Goal: Check status: Check status

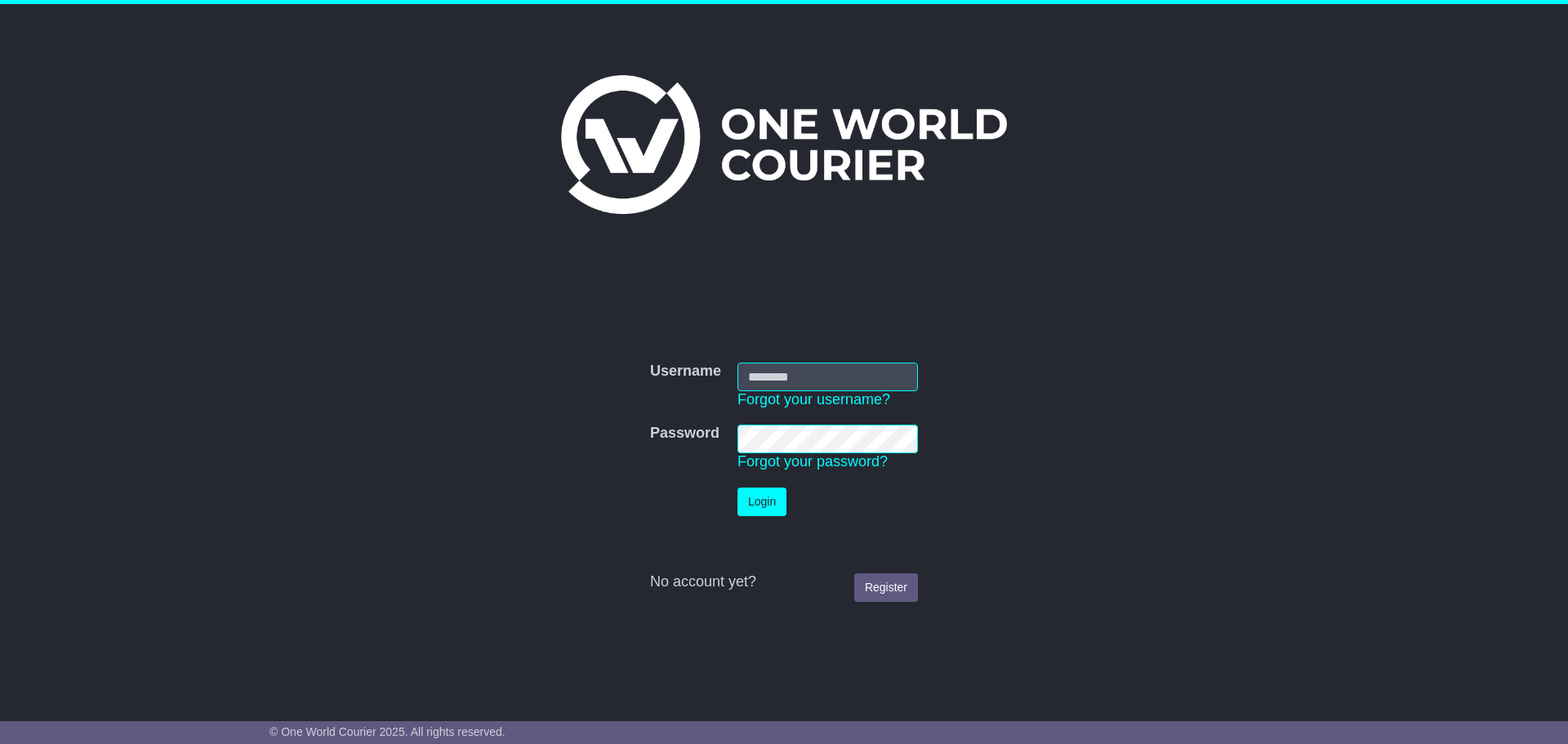
type input "**********"
click at [754, 503] on button "Login" at bounding box center [761, 501] width 49 height 29
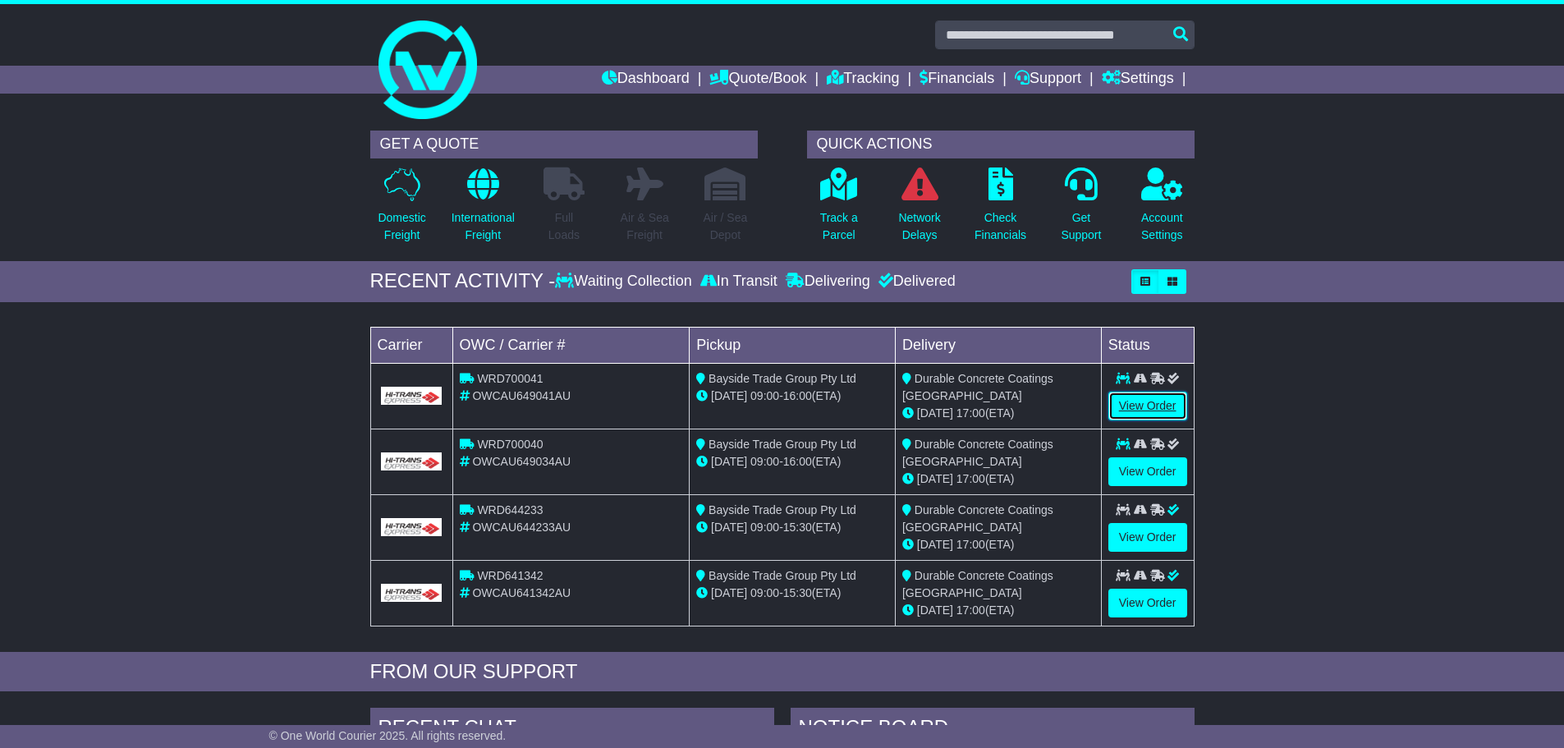
click at [1140, 405] on link "View Order" at bounding box center [1147, 406] width 79 height 29
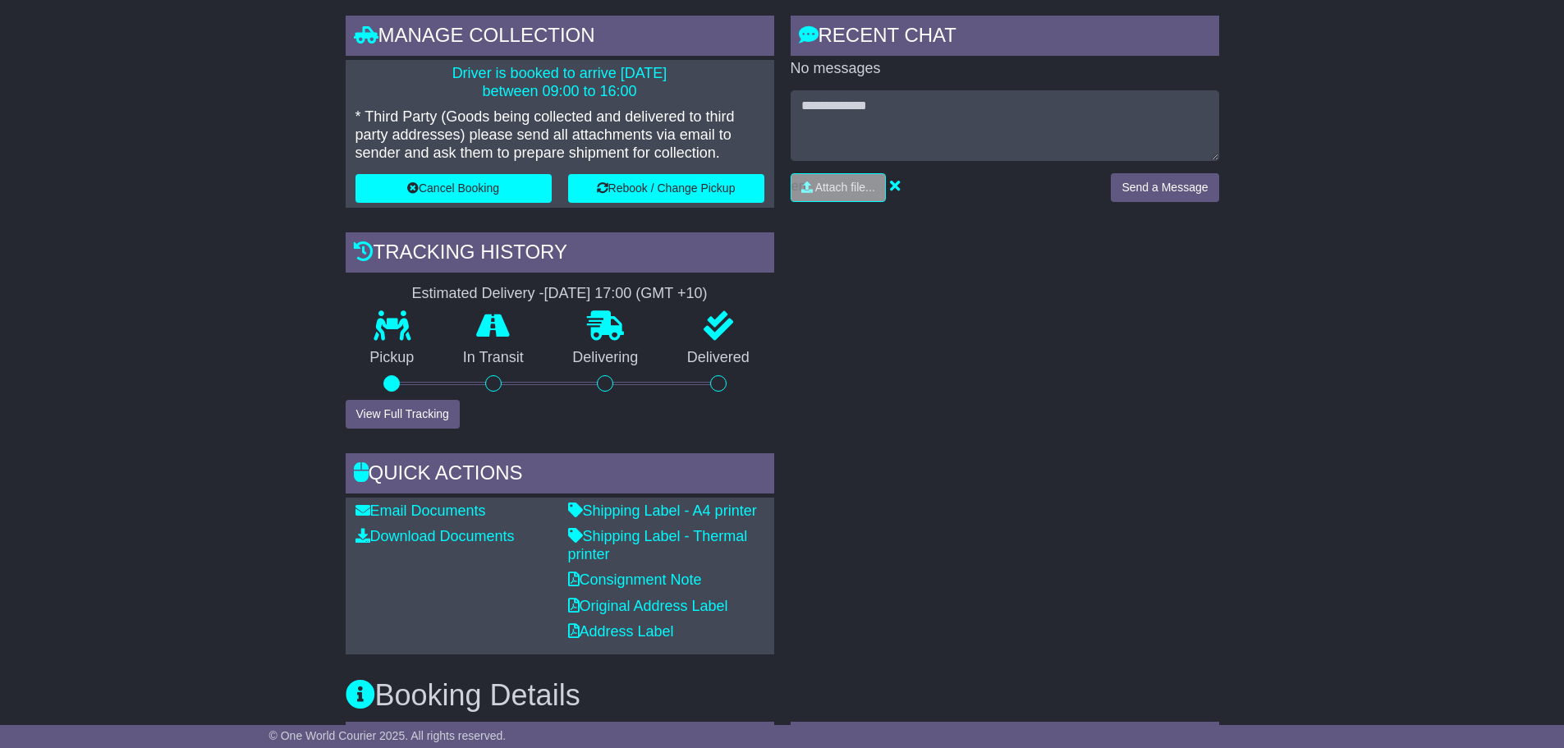
scroll to position [410, 0]
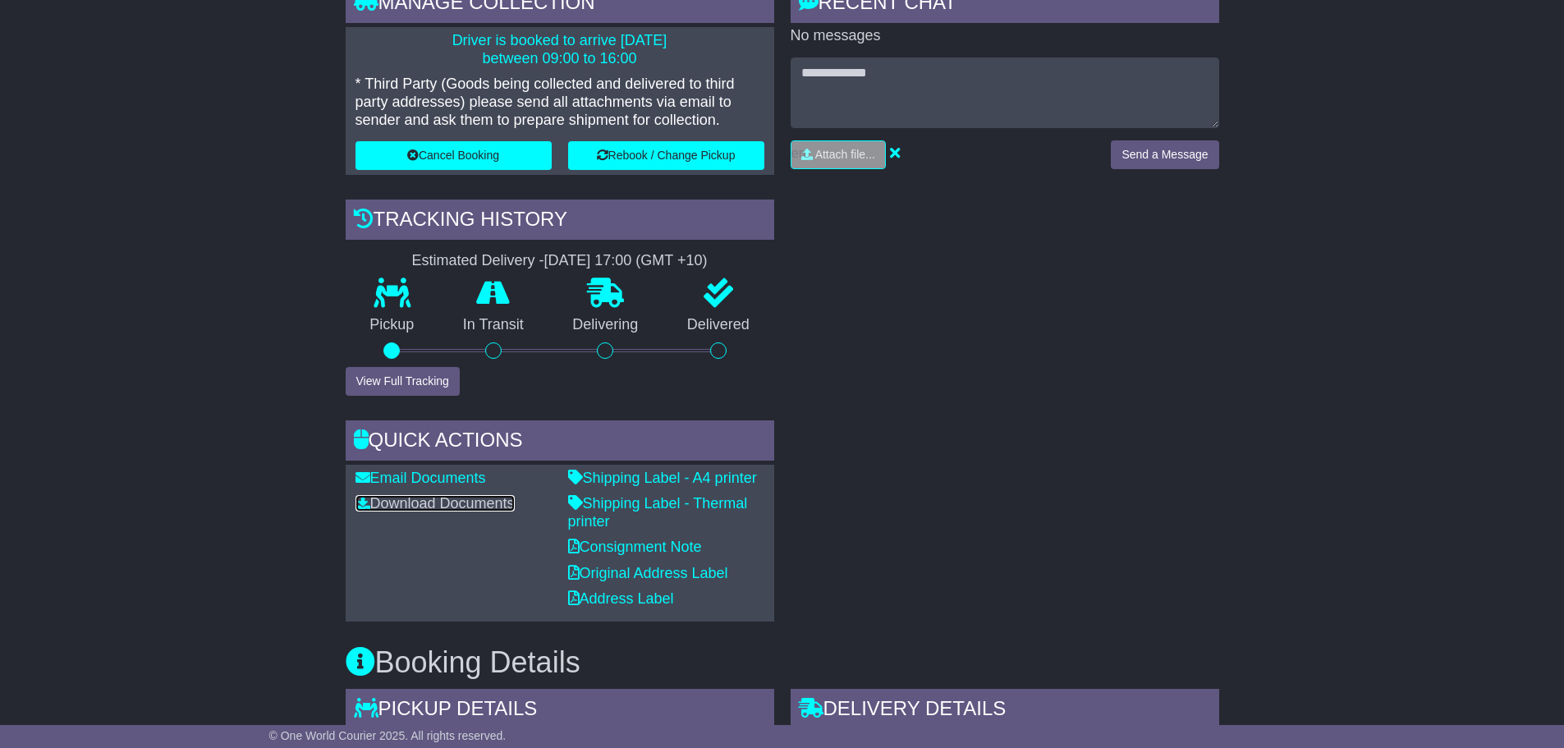
click at [485, 502] on link "Download Documents" at bounding box center [434, 503] width 159 height 16
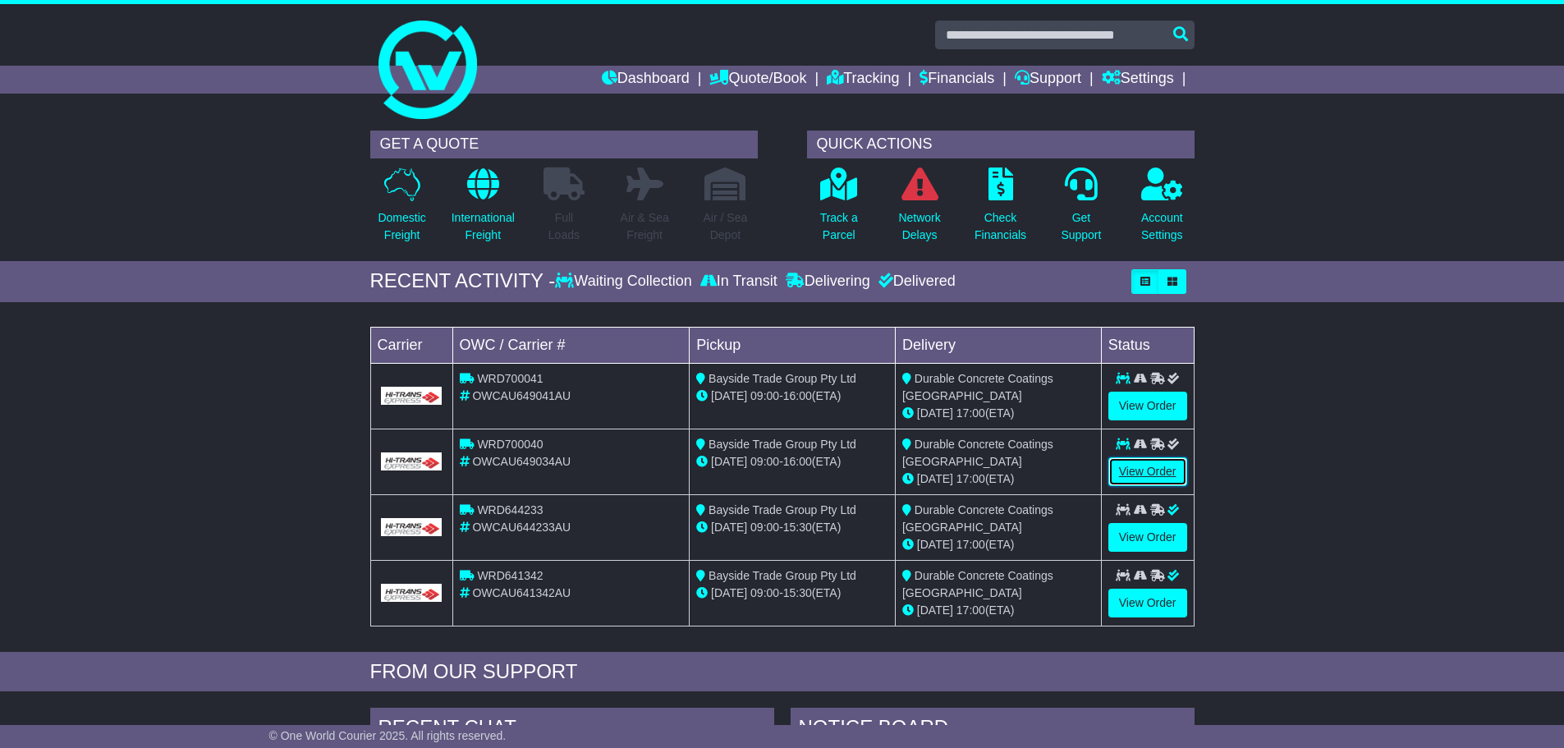
click at [1164, 472] on link "View Order" at bounding box center [1147, 471] width 79 height 29
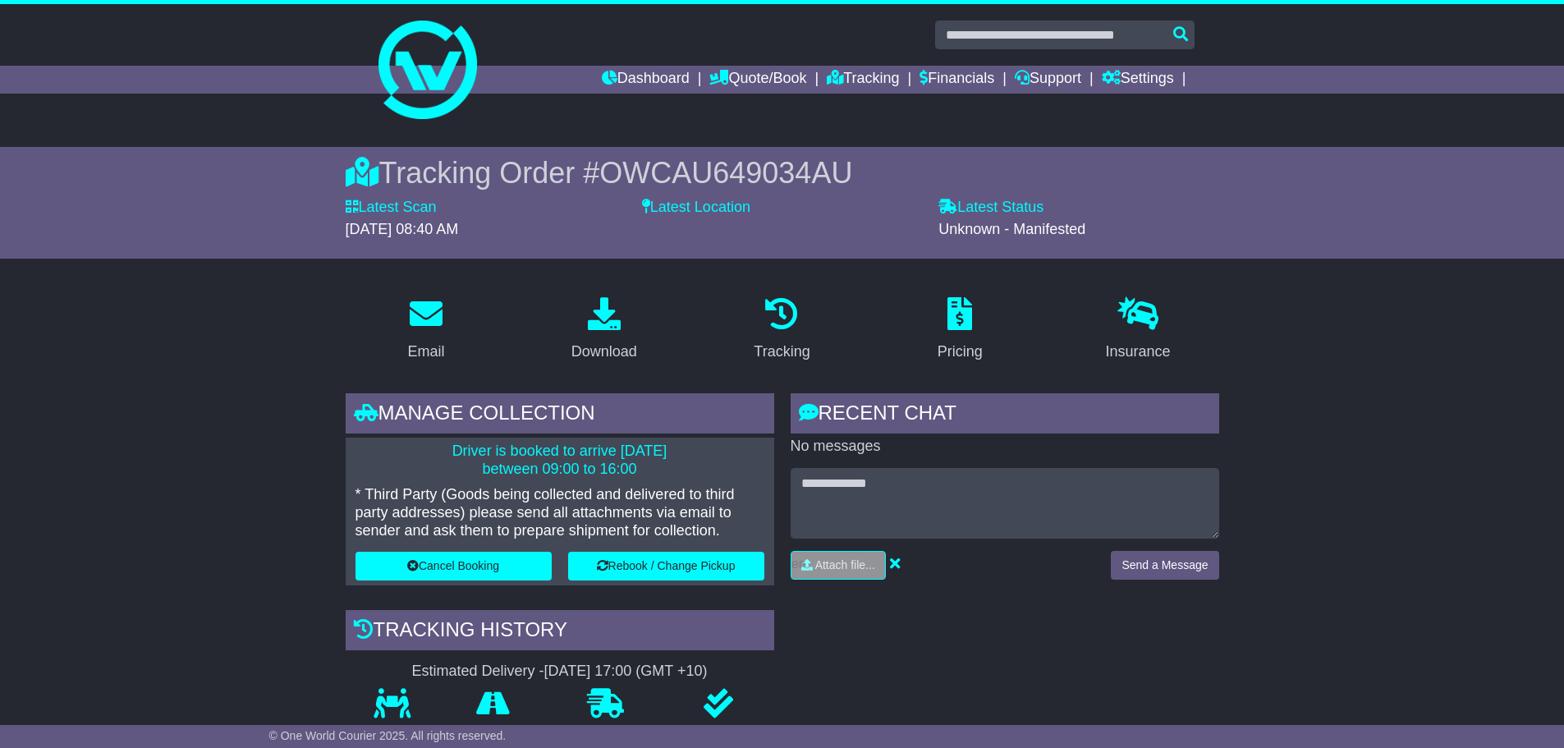
scroll to position [410, 0]
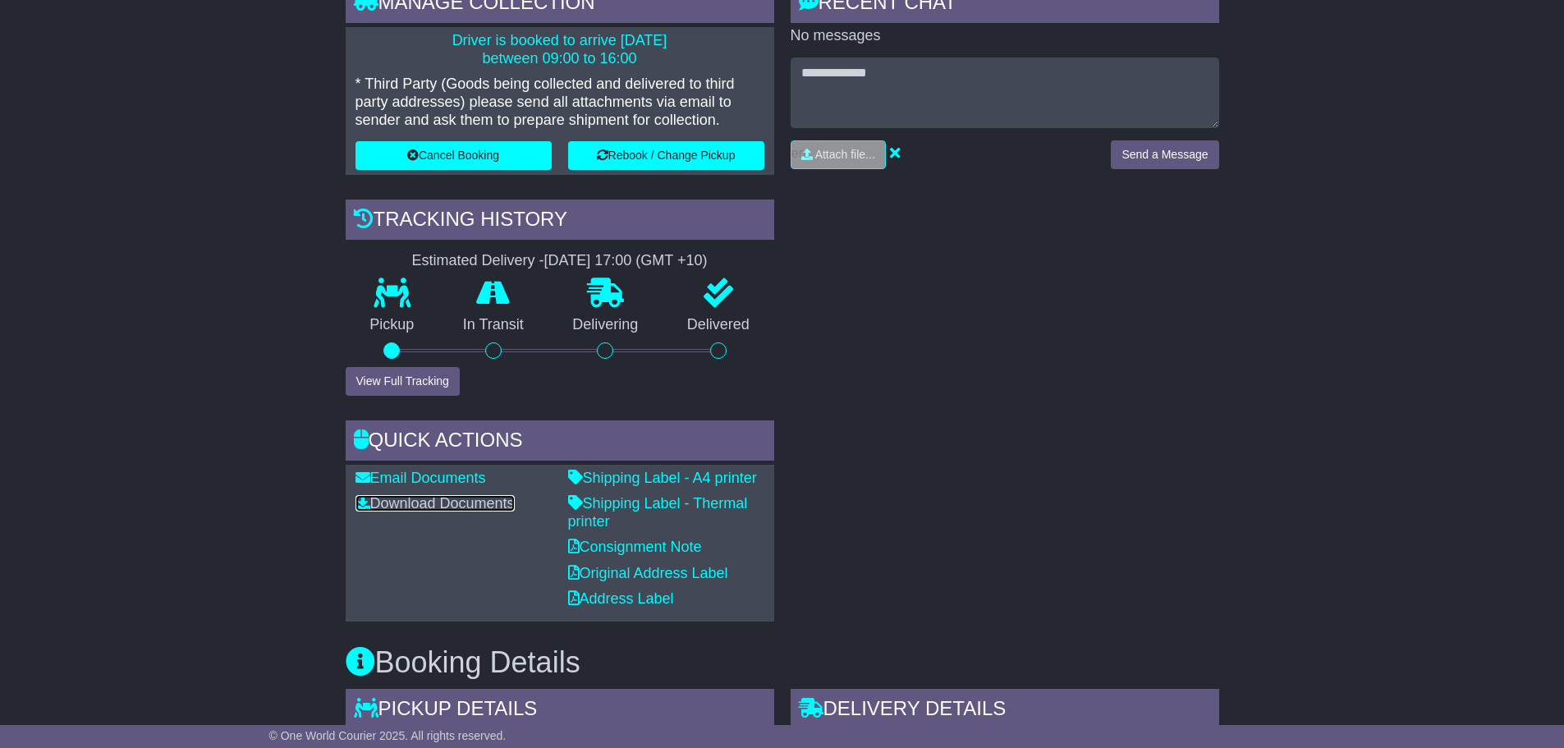
click at [474, 508] on link "Download Documents" at bounding box center [434, 503] width 159 height 16
